Goal: Task Accomplishment & Management: Manage account settings

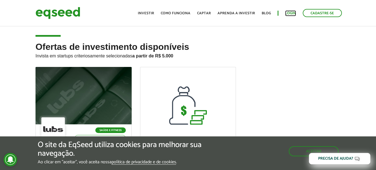
click at [290, 13] on link "Login" at bounding box center [290, 13] width 11 height 4
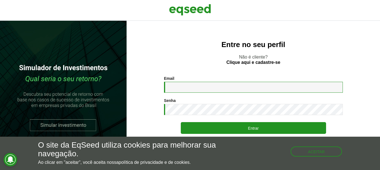
click at [170, 86] on input "Email *" at bounding box center [253, 87] width 179 height 11
click at [186, 85] on input "Email *" at bounding box center [253, 87] width 179 height 11
type input "**********"
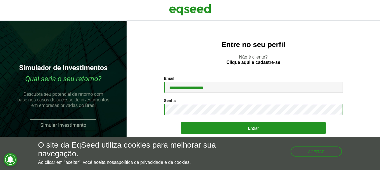
click at [181, 122] on button "Entrar" at bounding box center [253, 128] width 145 height 12
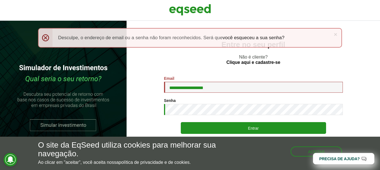
click at [181, 122] on button "Entrar" at bounding box center [253, 128] width 145 height 12
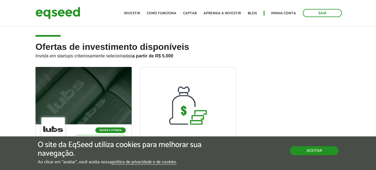
click at [318, 146] on button "Aceitar" at bounding box center [314, 150] width 49 height 9
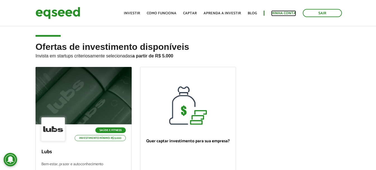
click at [290, 11] on link "Minha conta" at bounding box center [283, 13] width 25 height 4
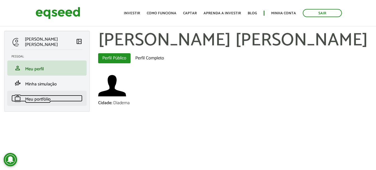
click at [48, 100] on span "Meu portfólio" at bounding box center [37, 99] width 25 height 8
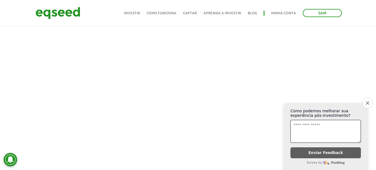
scroll to position [168, 0]
click at [370, 100] on button "Close survey" at bounding box center [367, 103] width 12 height 12
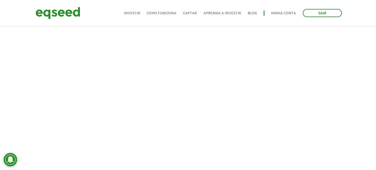
scroll to position [151, 0]
